Goal: Task Accomplishment & Management: Complete application form

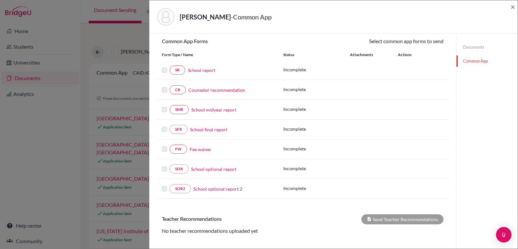
scroll to position [60, 0]
click at [518, 99] on div "[PERSON_NAME] - Common App × × REQUIRED INFORMATION Document Type / Name Status…" at bounding box center [333, 124] width 369 height 249
click at [202, 69] on link "School report" at bounding box center [202, 69] width 28 height 7
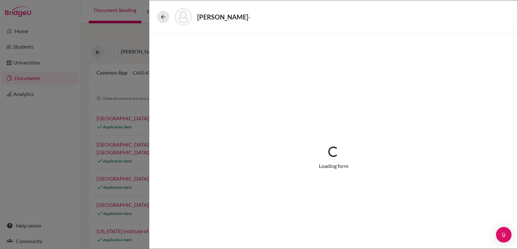
click at [202, 69] on div "Loading... Loading form" at bounding box center [334, 158] width 338 height 218
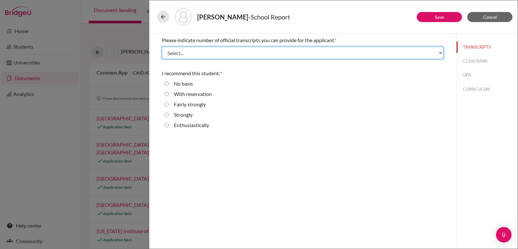
click at [440, 52] on select "Select... 1 2 3 4" at bounding box center [303, 53] width 282 height 12
click at [439, 51] on select "Select... 1 2 3 4" at bounding box center [303, 53] width 282 height 12
select select "1"
click at [162, 47] on select "Select... 1 2 3 4" at bounding box center [303, 53] width 282 height 12
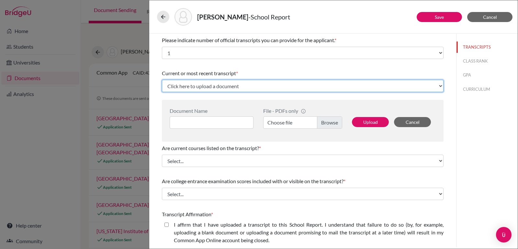
click at [288, 86] on select "Click here to upload a document Upload New File" at bounding box center [303, 86] width 282 height 12
select select "Upload New File"
click at [162, 80] on select "Click here to upload a document Upload New File" at bounding box center [303, 86] width 282 height 12
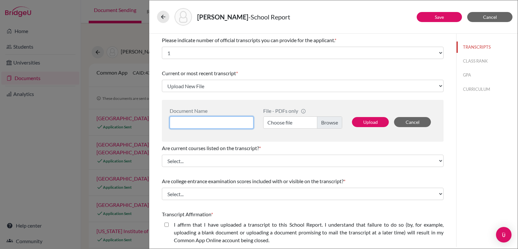
click at [229, 121] on input at bounding box center [212, 122] width 84 height 12
click at [485, 108] on div "TRANSCRIPTS CLASS RANK GPA CURRICULUM" at bounding box center [487, 140] width 62 height 213
click at [240, 120] on input at bounding box center [212, 122] width 84 height 12
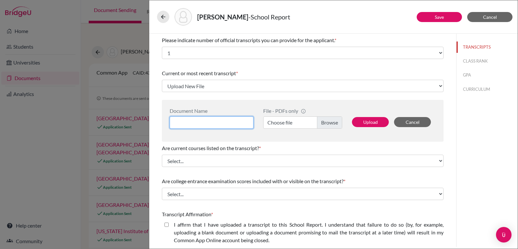
type input "h"
type input "High School Transcript [PERSON_NAME]"
click at [324, 118] on label "Choose file" at bounding box center [302, 122] width 79 height 12
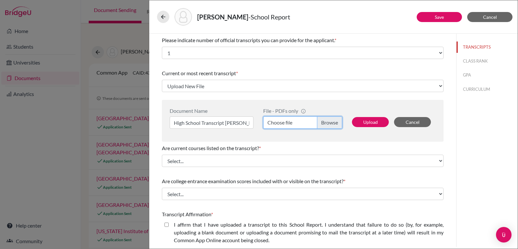
click at [324, 118] on input "Choose file" at bounding box center [302, 122] width 79 height 12
click at [370, 121] on button "Upload" at bounding box center [370, 122] width 37 height 10
select select "660740"
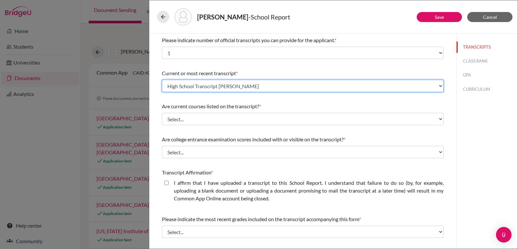
click at [432, 82] on select "Select existing document or upload a new one High School Transcript [PERSON_NAM…" at bounding box center [303, 86] width 282 height 12
click at [162, 80] on select "Select existing document or upload a new one High School Transcript [PERSON_NAM…" at bounding box center [303, 86] width 282 height 12
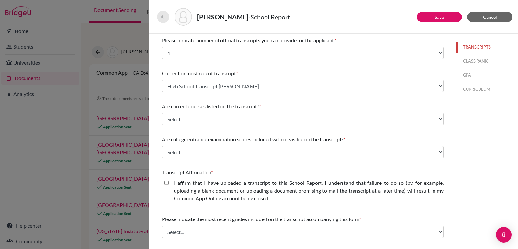
click at [374, 105] on div "Are current courses listed on the transcript? *" at bounding box center [303, 106] width 282 height 8
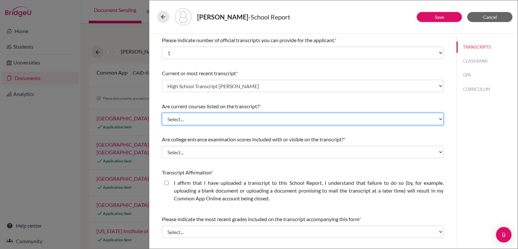
click at [435, 118] on select "Select... Yes No" at bounding box center [303, 119] width 282 height 12
select select "1"
click at [162, 113] on select "Select... Yes No" at bounding box center [303, 119] width 282 height 12
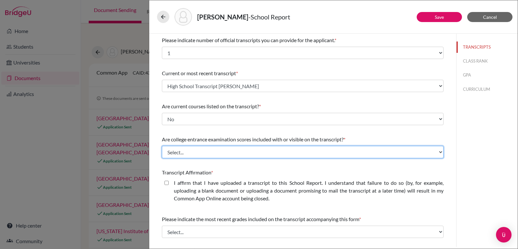
click at [398, 146] on select "Select... Yes No" at bounding box center [303, 152] width 282 height 12
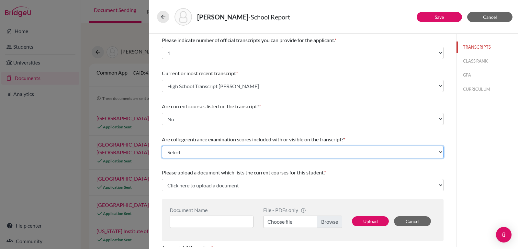
select select "1"
click at [162, 146] on select "Select... Yes No" at bounding box center [303, 152] width 282 height 12
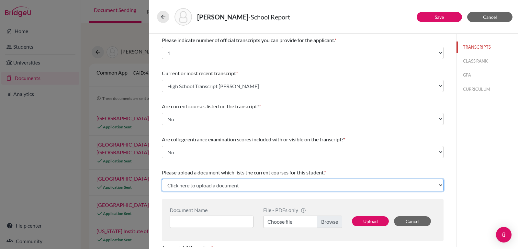
click at [370, 179] on select "Click here to upload a document Upload New File" at bounding box center [303, 185] width 282 height 12
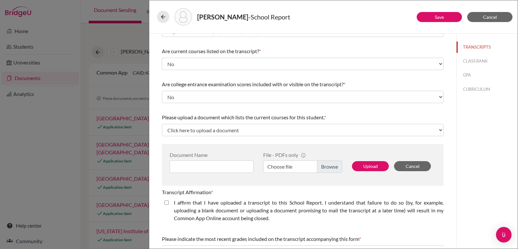
scroll to position [62, 0]
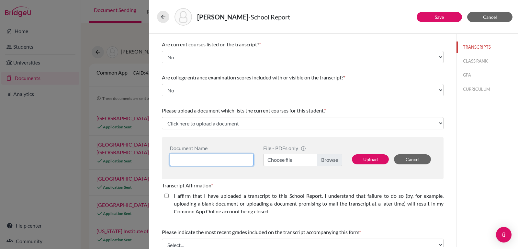
click at [222, 160] on input at bounding box center [212, 160] width 84 height 12
click at [324, 162] on label "Choose file" at bounding box center [302, 160] width 79 height 12
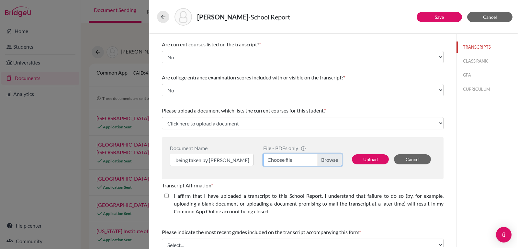
click at [324, 162] on input "Choose file" at bounding box center [302, 160] width 79 height 12
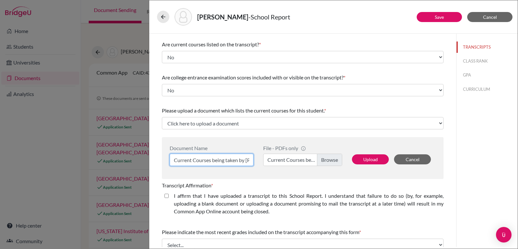
click at [244, 158] on input "Current Courses being taken by [PERSON_NAME]" at bounding box center [212, 160] width 84 height 12
type input "Current Courses being taken by [PERSON_NAME] [DATE]-[DATE]"
click at [372, 160] on button "Upload" at bounding box center [370, 159] width 37 height 10
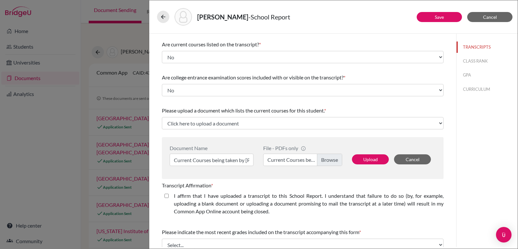
select select "660743"
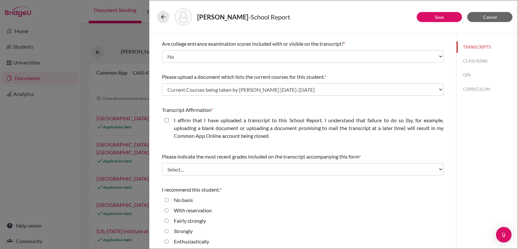
scroll to position [99, 0]
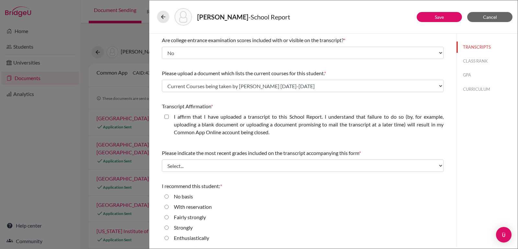
click at [167, 117] on closed\ "I affirm that I have uploaded a transcript to this School Report. I understand …" at bounding box center [167, 117] width 4 height 8
click at [166, 116] on closed\ "I affirm that I have uploaded a transcript to this School Report. I understand …" at bounding box center [167, 117] width 4 height 8
checkbox closed\ "true"
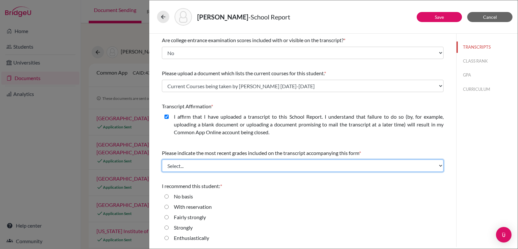
click at [436, 165] on select "Select... Final junior year grades 1st Quarter senior year grades 2nd Quarter/1…" at bounding box center [303, 165] width 282 height 12
click at [437, 165] on select "Select... Final junior year grades 1st Quarter senior year grades 2nd Quarter/1…" at bounding box center [303, 165] width 282 height 12
select select "0"
click at [162, 159] on select "Select... Final junior year grades 1st Quarter senior year grades 2nd Quarter/1…" at bounding box center [303, 165] width 282 height 12
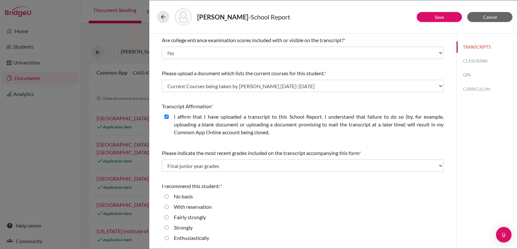
click at [406, 185] on div "I recommend this student: *" at bounding box center [303, 186] width 282 height 8
click at [167, 239] on input "Enthusiastically" at bounding box center [167, 238] width 4 height 8
radio input "true"
click at [477, 60] on button "CLASS RANK" at bounding box center [487, 60] width 61 height 11
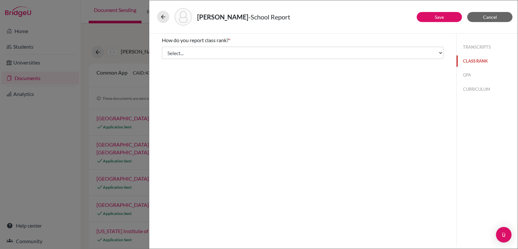
scroll to position [0, 0]
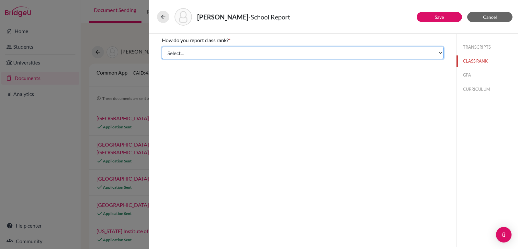
click at [439, 53] on select "Select... Exact Decile Quintile Quartile None" at bounding box center [303, 53] width 282 height 12
select select "5"
click at [162, 47] on select "Select... Exact Decile Quintile Quartile None" at bounding box center [303, 53] width 282 height 12
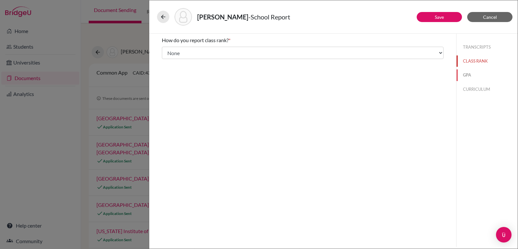
click at [468, 75] on button "GPA" at bounding box center [487, 74] width 61 height 11
click at [166, 51] on input "Yes" at bounding box center [167, 51] width 4 height 8
radio input "true"
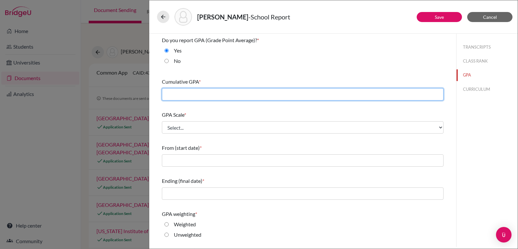
click at [333, 95] on input "text" at bounding box center [303, 94] width 282 height 12
type input "3.9636"
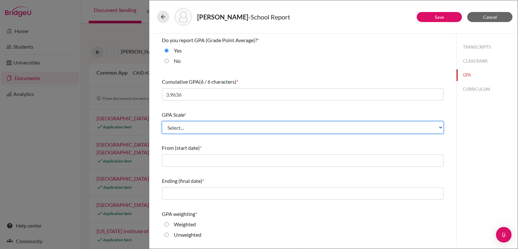
click at [434, 126] on select "Select... 4 5 6 7 8 9 10 11 12 13 14 15 16 17 18 19 20 100" at bounding box center [303, 127] width 282 height 12
select select "4"
click at [162, 121] on select "Select... 4 5 6 7 8 9 10 11 12 13 14 15 16 17 18 19 20 100" at bounding box center [303, 127] width 282 height 12
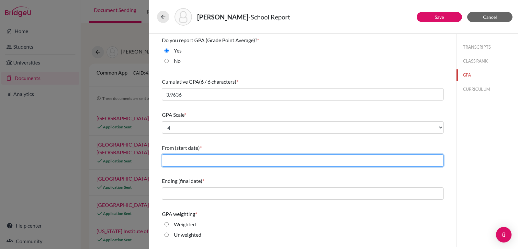
click at [361, 156] on input "text" at bounding box center [303, 160] width 282 height 12
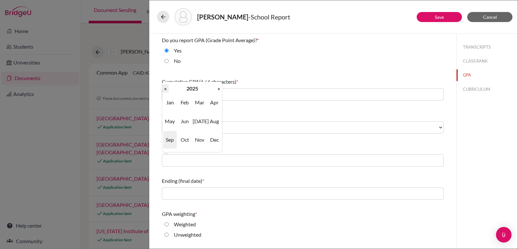
click at [164, 89] on th "«" at bounding box center [165, 88] width 6 height 8
click at [209, 118] on span "Aug" at bounding box center [215, 120] width 14 height 17
type input "08/2022"
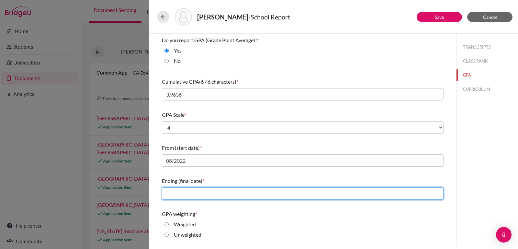
click at [429, 192] on input "text" at bounding box center [303, 193] width 282 height 12
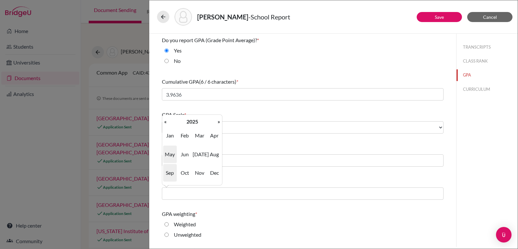
click at [172, 153] on span "May" at bounding box center [170, 153] width 14 height 17
type input "05/2025"
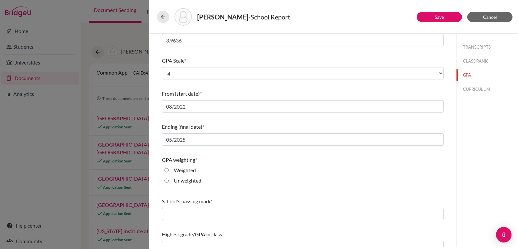
scroll to position [58, 0]
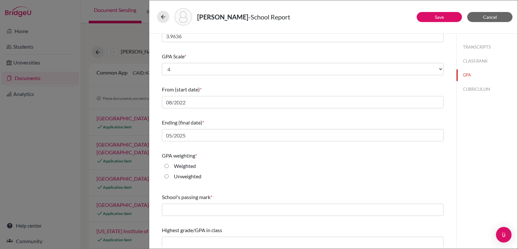
click at [165, 176] on input "Unweighted" at bounding box center [167, 176] width 4 height 8
radio input "true"
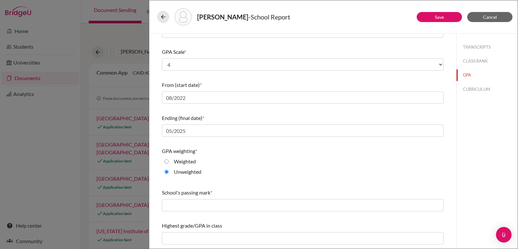
click at [373, 213] on div "School's passing mark *" at bounding box center [303, 200] width 282 height 28
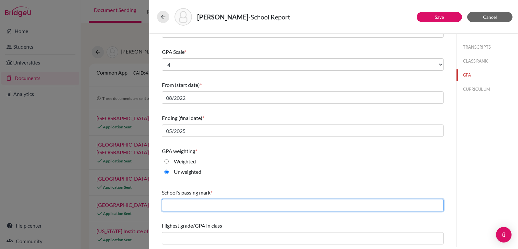
click at [374, 203] on input "text" at bounding box center [303, 205] width 282 height 12
type input "60"
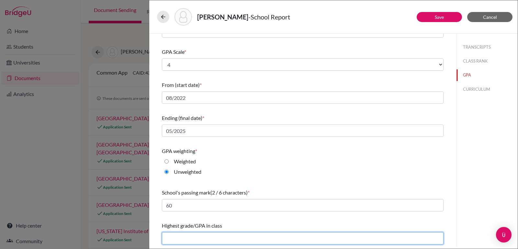
click at [312, 239] on input "text" at bounding box center [303, 238] width 282 height 12
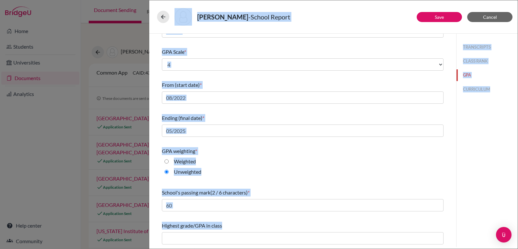
drag, startPoint x: 518, startPoint y: 249, endPoint x: 518, endPoint y: 258, distance: 8.7
click at [518, 248] on html "Home Students Universities Documents Analytics Help center Community Document S…" at bounding box center [259, 124] width 518 height 249
click at [387, 234] on input "text" at bounding box center [303, 238] width 282 height 12
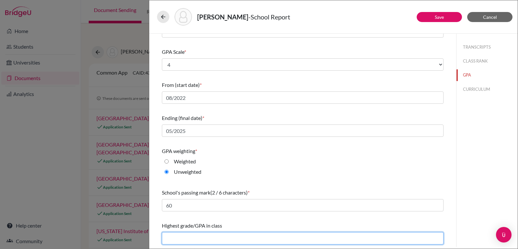
click at [387, 234] on input "text" at bounding box center [303, 238] width 282 height 12
type input "3.9636"
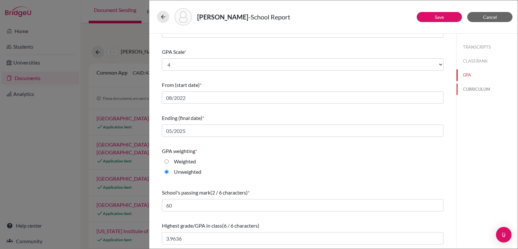
click at [470, 86] on button "CURRICULUM" at bounding box center [487, 89] width 61 height 11
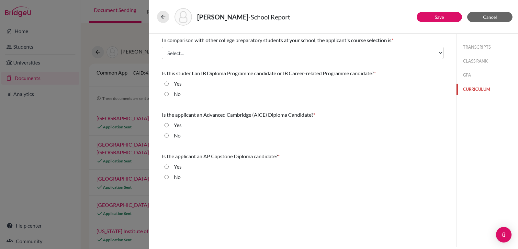
click at [470, 86] on button "CURRICULUM" at bounding box center [487, 89] width 61 height 11
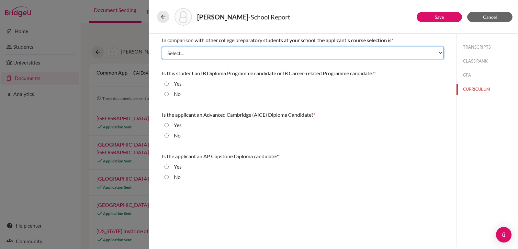
click at [441, 52] on select "Select... Less than demanding Average [PERSON_NAME] Very demanding Most demandi…" at bounding box center [303, 53] width 282 height 12
select select "3"
click at [162, 47] on select "Select... Less than demanding Average [PERSON_NAME] Very demanding Most demandi…" at bounding box center [303, 53] width 282 height 12
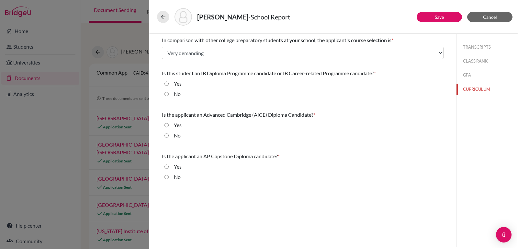
click at [345, 99] on div "No" at bounding box center [303, 95] width 282 height 10
click at [166, 95] on input "No" at bounding box center [167, 94] width 4 height 8
radio input "true"
click at [165, 134] on input "No" at bounding box center [167, 136] width 4 height 8
radio input "true"
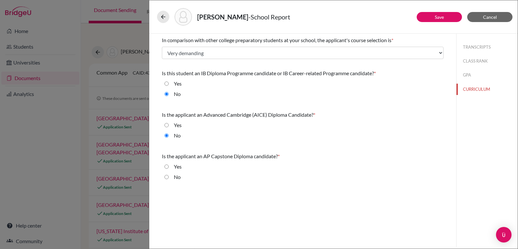
click at [166, 166] on input "Yes" at bounding box center [167, 167] width 4 height 8
radio input "true"
click at [427, 16] on button "Save" at bounding box center [439, 17] width 45 height 10
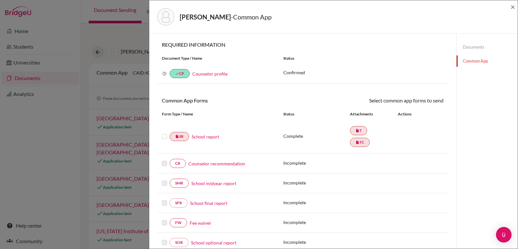
click at [164, 132] on label at bounding box center [164, 132] width 5 height 0
click at [0, 0] on input "checkbox" at bounding box center [0, 0] width 0 height 0
click at [428, 102] on link "Send" at bounding box center [430, 102] width 27 height 10
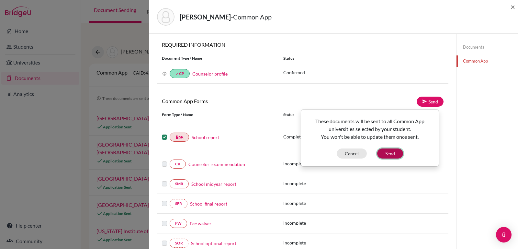
click at [384, 151] on button "Send" at bounding box center [390, 153] width 26 height 10
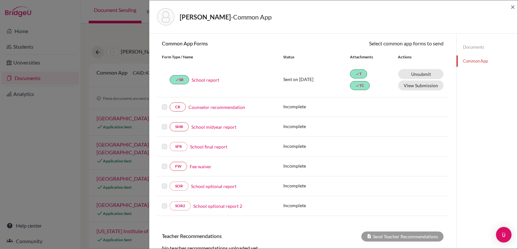
scroll to position [58, 0]
click at [518, 114] on div "[PERSON_NAME] - Common App × × REQUIRED INFORMATION Document Type / Name Status…" at bounding box center [333, 124] width 369 height 249
click at [165, 162] on label at bounding box center [164, 162] width 5 height 0
click at [164, 162] on label at bounding box center [164, 162] width 5 height 0
click at [200, 165] on link "Fee waiver" at bounding box center [201, 165] width 22 height 7
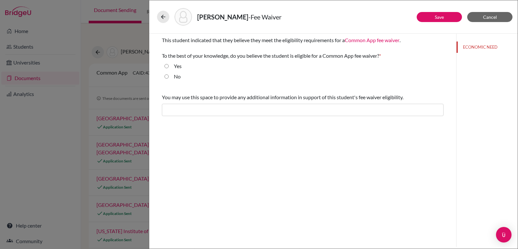
click at [165, 65] on input "Yes" at bounding box center [167, 66] width 4 height 8
radio input "true"
click at [439, 17] on link "Save" at bounding box center [439, 17] width 9 height 6
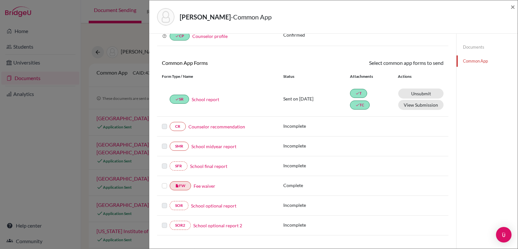
scroll to position [41, 0]
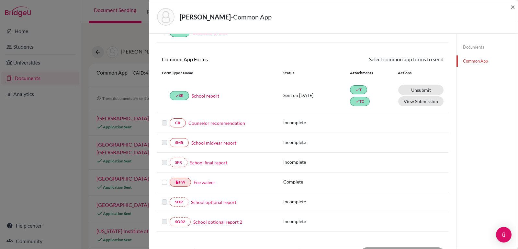
click at [164, 178] on label at bounding box center [164, 178] width 5 height 0
click at [0, 0] on input "checkbox" at bounding box center [0, 0] width 0 height 0
click at [426, 61] on link "Send" at bounding box center [430, 60] width 27 height 10
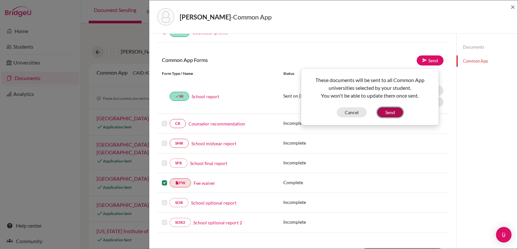
click at [391, 112] on button "Send" at bounding box center [390, 112] width 26 height 10
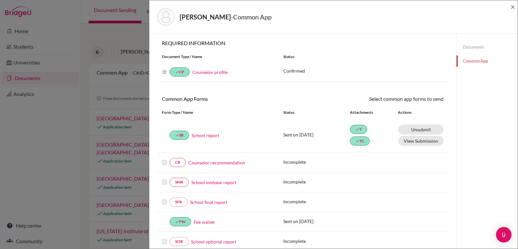
scroll to position [0, 0]
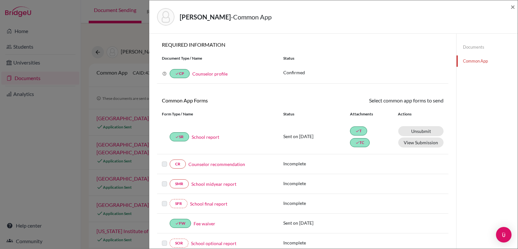
click at [505, 78] on div "Documents Common App" at bounding box center [487, 206] width 62 height 345
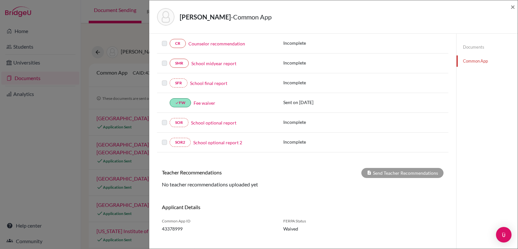
scroll to position [130, 0]
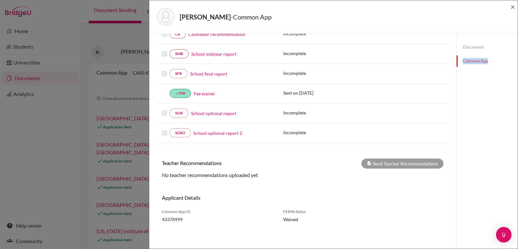
drag, startPoint x: 507, startPoint y: 149, endPoint x: 488, endPoint y: 43, distance: 107.6
click at [488, 43] on div "Documents Common App" at bounding box center [487, 76] width 62 height 345
click at [463, 99] on div "Documents Common App" at bounding box center [487, 76] width 62 height 345
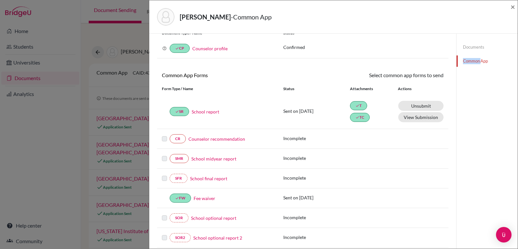
scroll to position [3, 0]
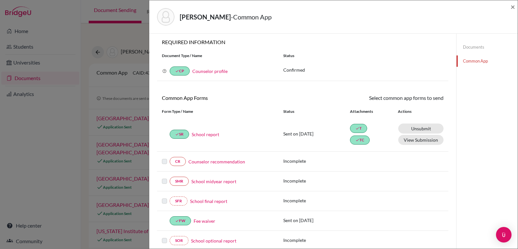
click at [480, 138] on div "Documents Common App" at bounding box center [487, 203] width 62 height 345
click at [471, 51] on link "Documents" at bounding box center [487, 46] width 61 height 11
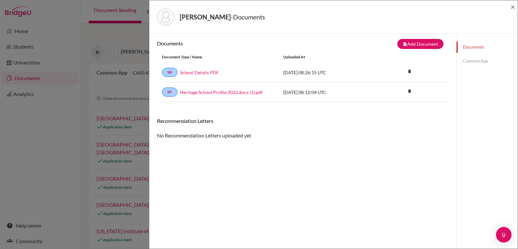
click at [468, 62] on link "Common App" at bounding box center [487, 60] width 61 height 11
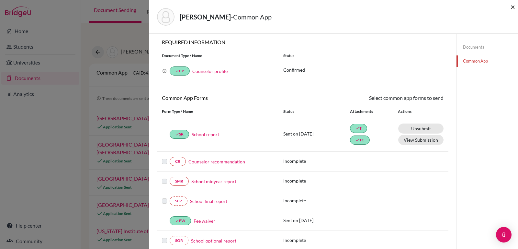
click at [513, 6] on span "×" at bounding box center [513, 6] width 5 height 9
